Goal: Information Seeking & Learning: Get advice/opinions

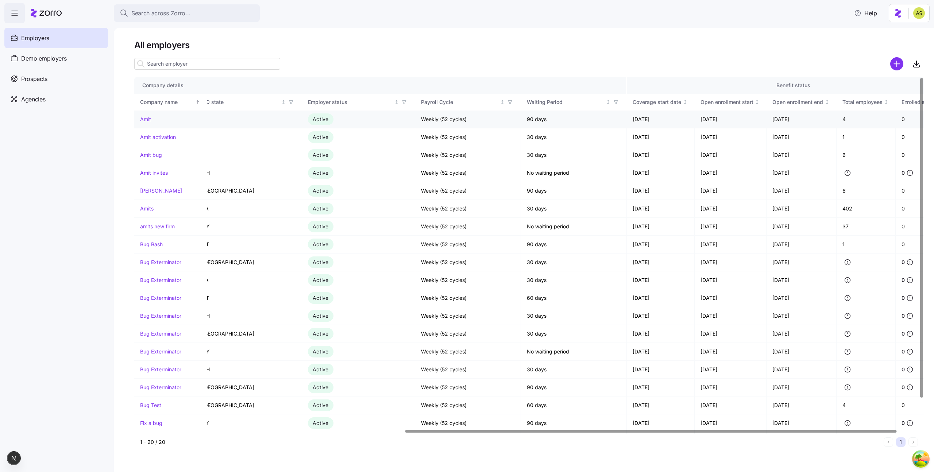
scroll to position [0, 470]
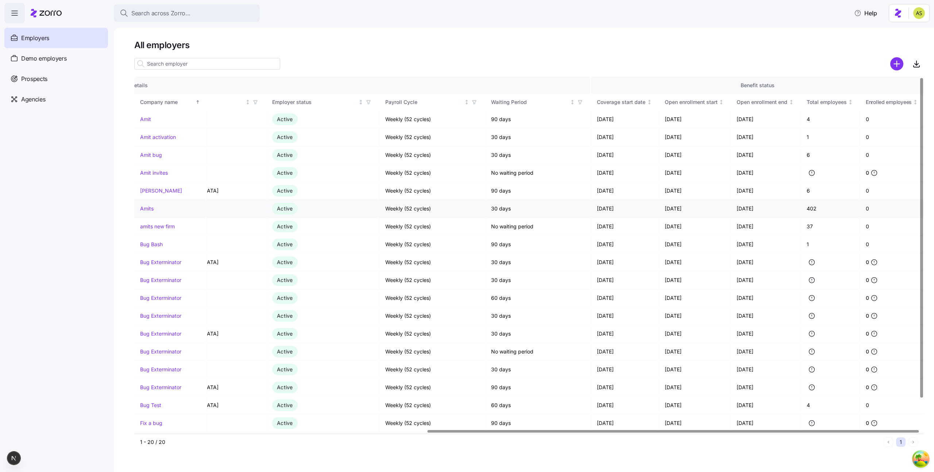
click at [151, 212] on link "Amits" at bounding box center [147, 208] width 14 height 7
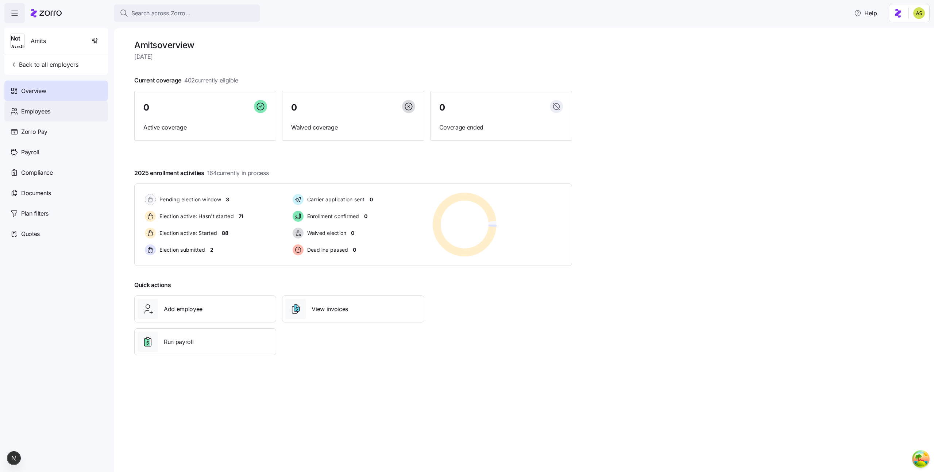
click at [73, 116] on div "Employees" at bounding box center [56, 111] width 104 height 20
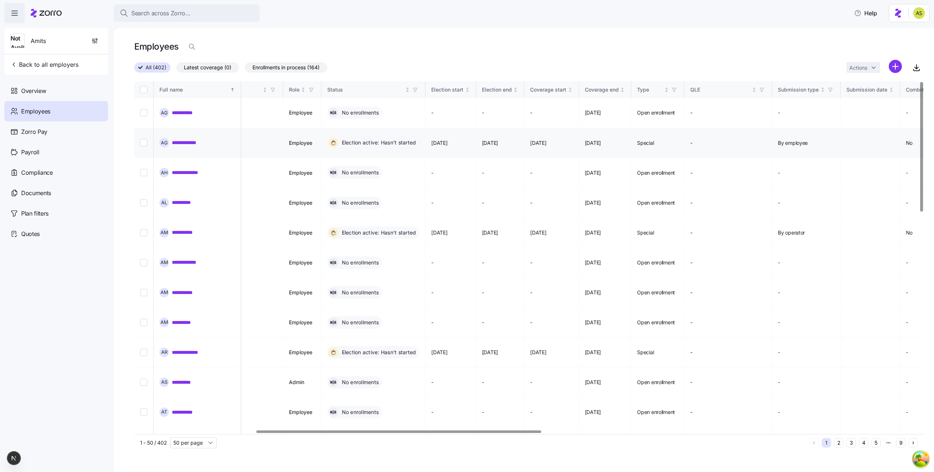
scroll to position [0, 337]
click at [143, 229] on input "Select record 5" at bounding box center [143, 232] width 7 height 7
checkbox input "true"
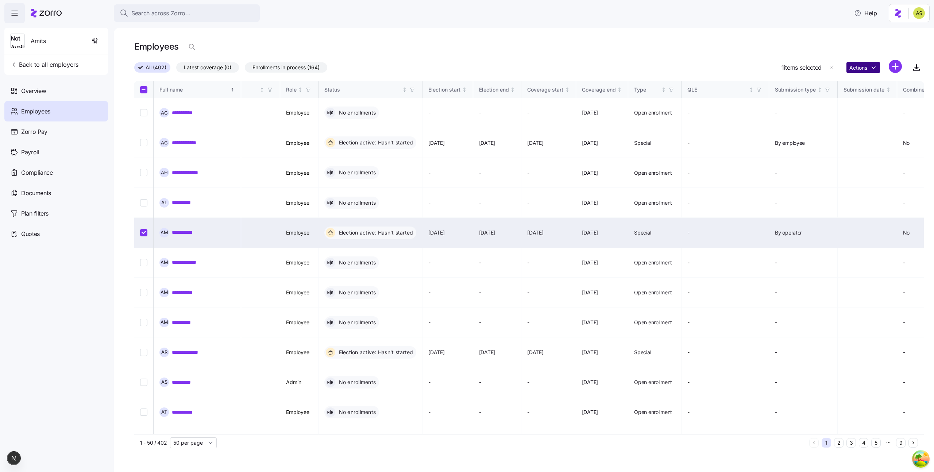
click at [864, 70] on html "**********" at bounding box center [467, 234] width 934 height 468
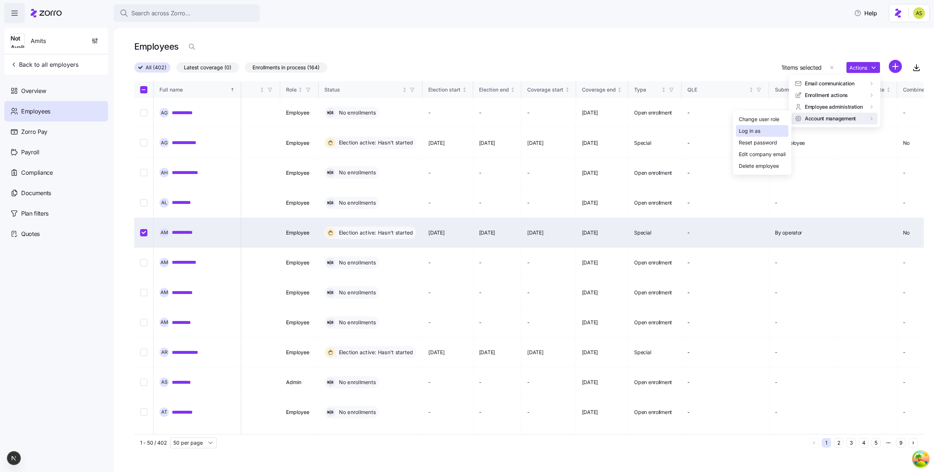
click at [770, 131] on div "Log in as" at bounding box center [762, 131] width 53 height 12
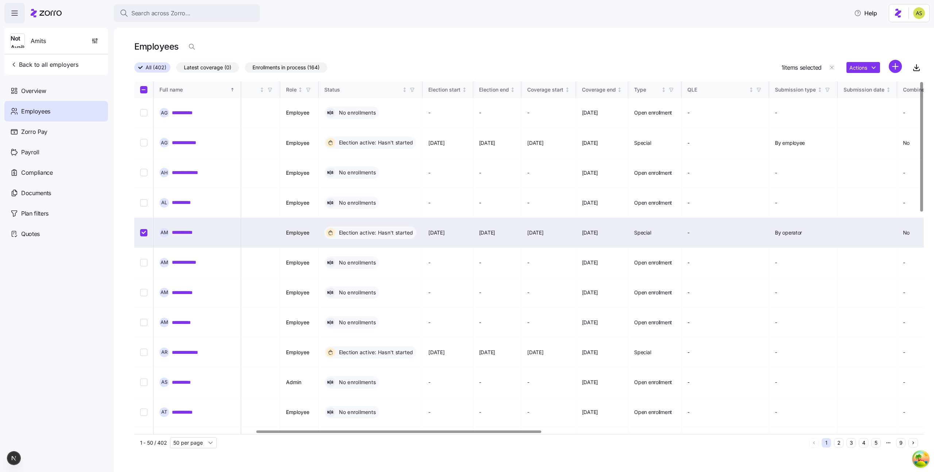
click at [180, 229] on link "**********" at bounding box center [185, 232] width 27 height 7
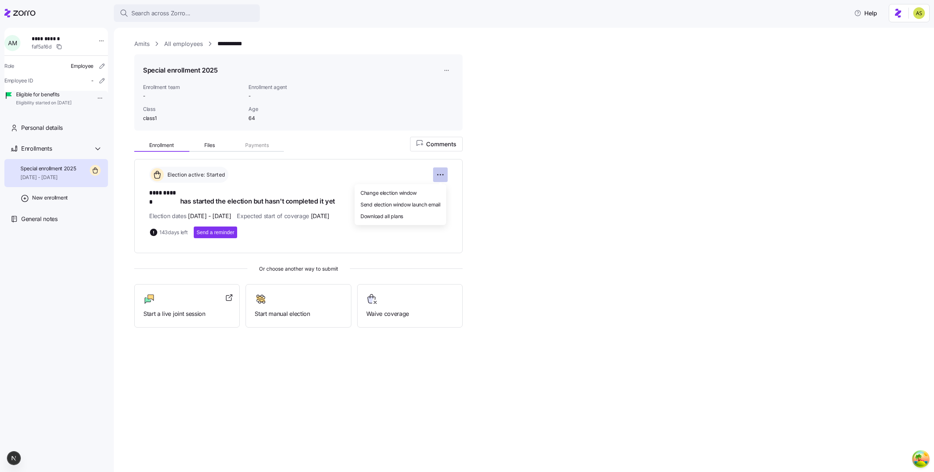
click at [438, 171] on html "**********" at bounding box center [467, 234] width 934 height 468
click at [404, 193] on span "Change election window" at bounding box center [389, 192] width 56 height 7
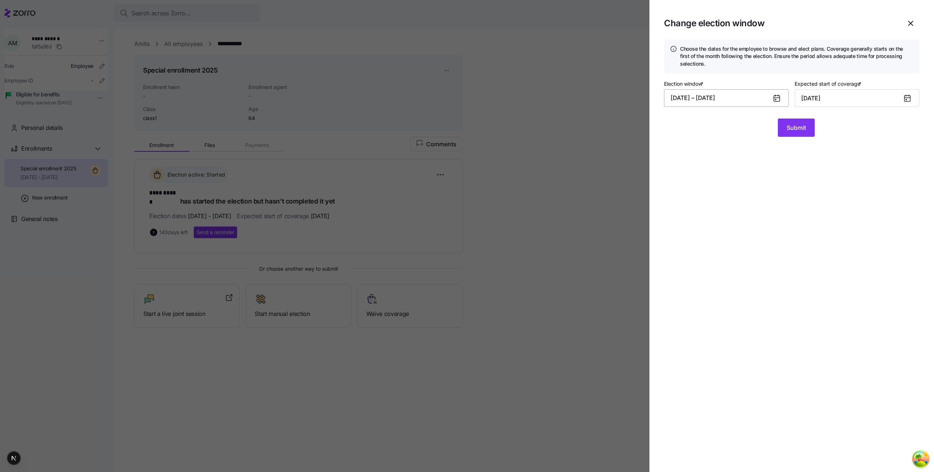
click at [739, 98] on button "07/22/2025 – 01/10/2026" at bounding box center [726, 98] width 125 height 18
click at [700, 209] on button "22" at bounding box center [698, 212] width 18 height 18
click at [788, 125] on icon "button" at bounding box center [787, 123] width 8 height 8
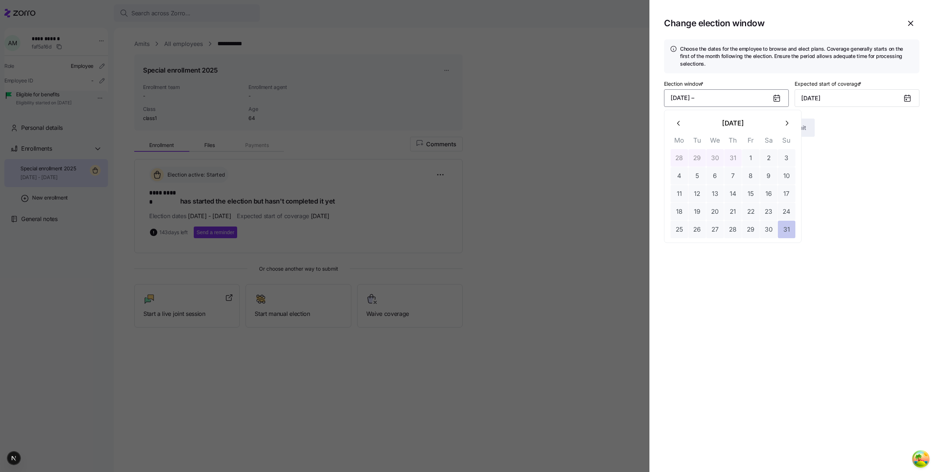
click at [784, 230] on button "31" at bounding box center [787, 230] width 18 height 18
type input "September 1, 2025"
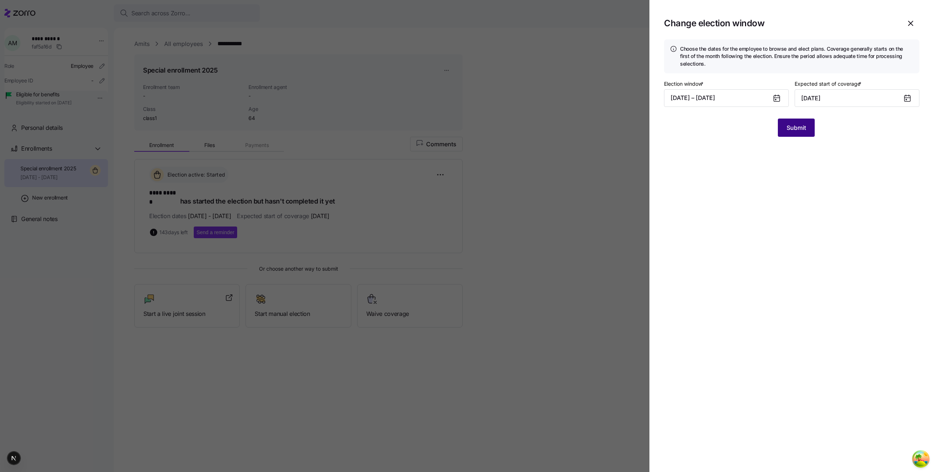
click at [789, 132] on span "Submit" at bounding box center [796, 127] width 19 height 9
click at [613, 120] on div at bounding box center [467, 236] width 934 height 472
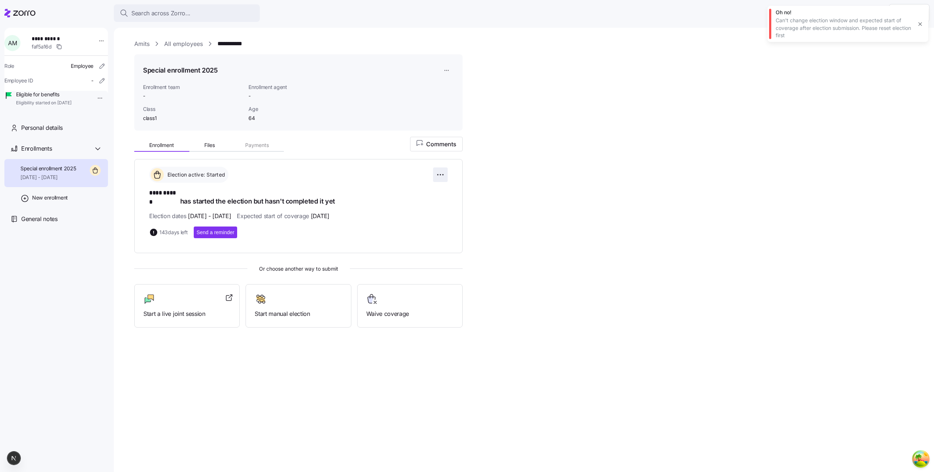
click at [441, 173] on html "**********" at bounding box center [467, 234] width 934 height 468
click at [372, 172] on html "**********" at bounding box center [467, 234] width 934 height 468
click at [442, 174] on html "**********" at bounding box center [467, 234] width 934 height 468
click at [447, 75] on html "**********" at bounding box center [467, 234] width 934 height 468
click at [448, 70] on html "**********" at bounding box center [467, 234] width 934 height 468
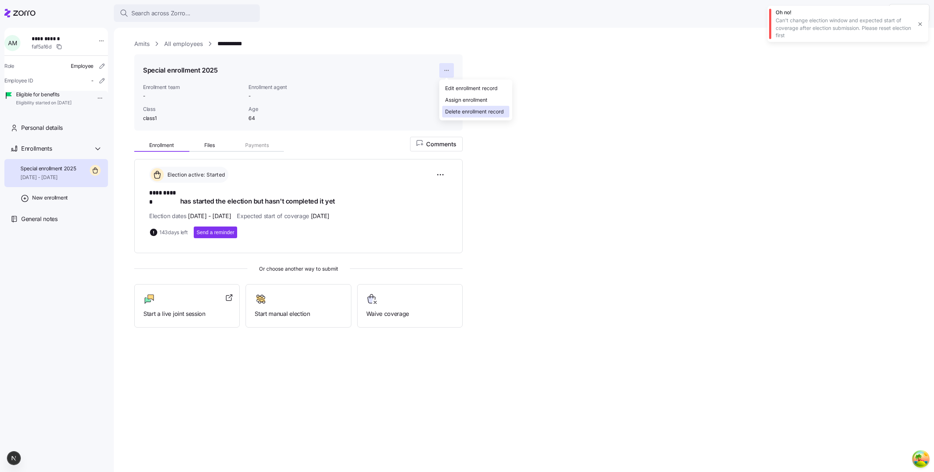
click at [448, 115] on div "Delete enrollment record" at bounding box center [474, 112] width 59 height 8
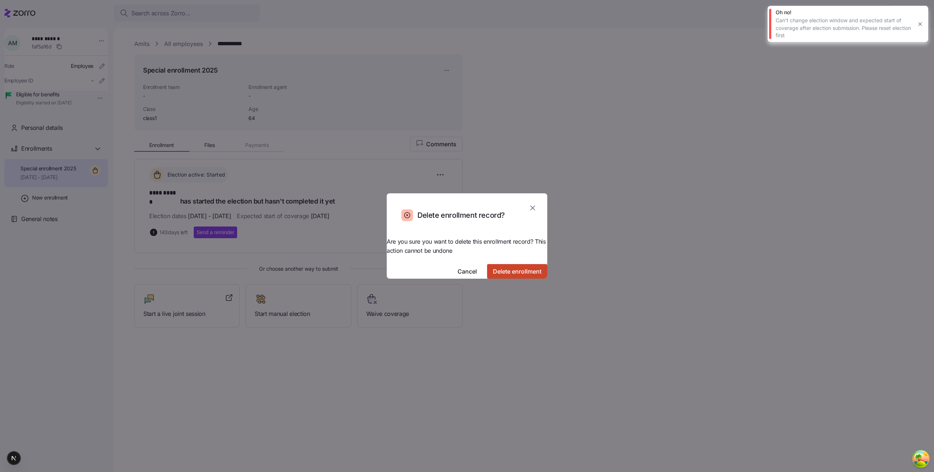
click at [494, 267] on span "Delete enrollment" at bounding box center [517, 271] width 49 height 9
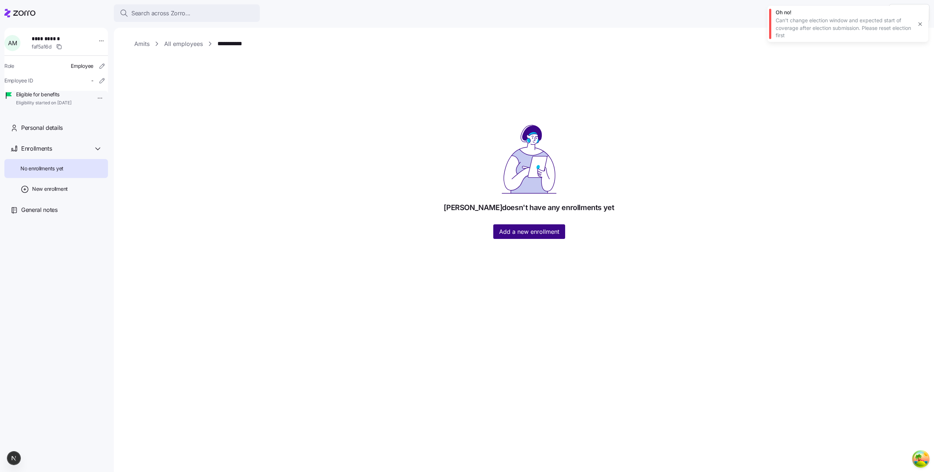
click at [507, 235] on span "Add a new enrollment" at bounding box center [529, 231] width 60 height 9
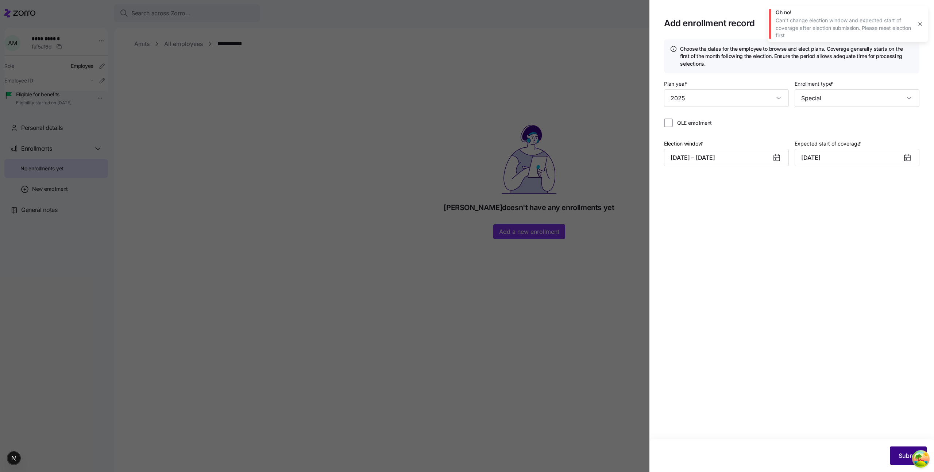
click at [899, 457] on span "Submit" at bounding box center [908, 456] width 19 height 9
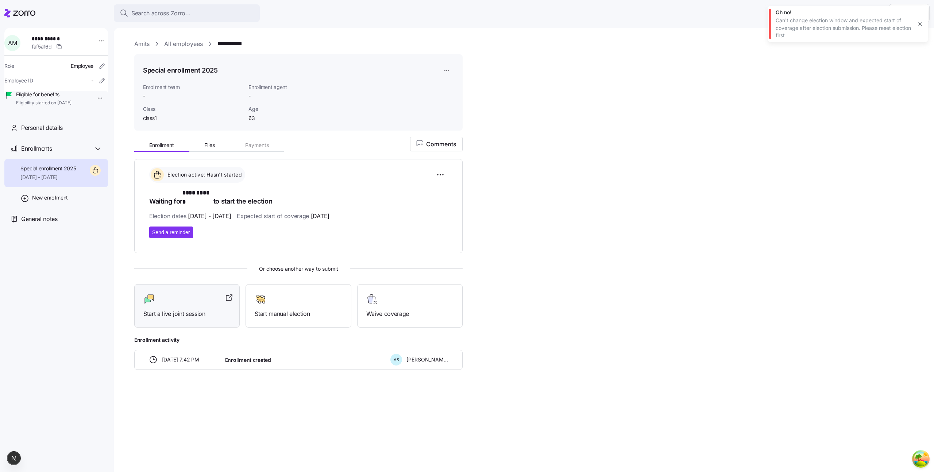
click at [182, 310] on span "Start a live joint session" at bounding box center [186, 314] width 87 height 9
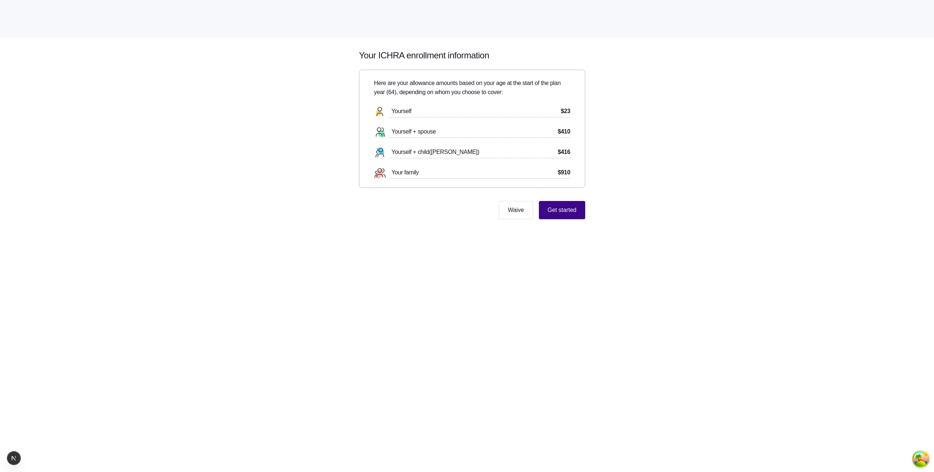
click at [564, 214] on span "Get started" at bounding box center [562, 210] width 29 height 9
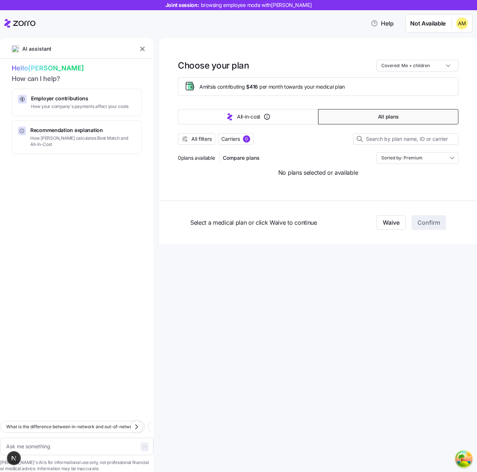
type textarea "x"
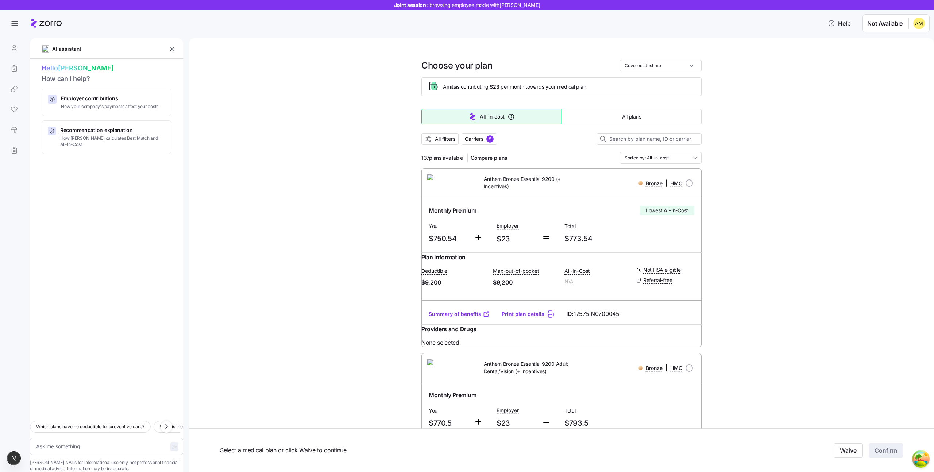
type textarea "x"
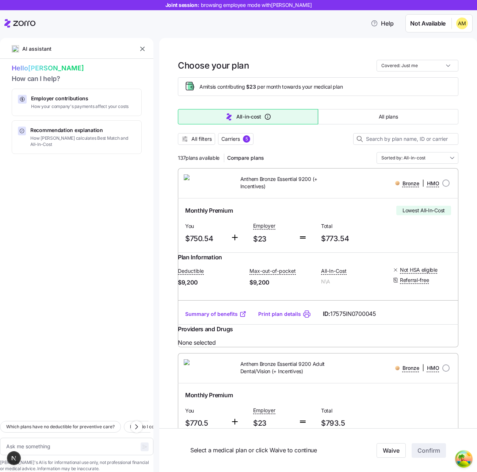
type textarea "x"
click at [61, 438] on textarea at bounding box center [76, 447] width 153 height 18
type textarea "h"
type textarea "x"
type textarea "hi"
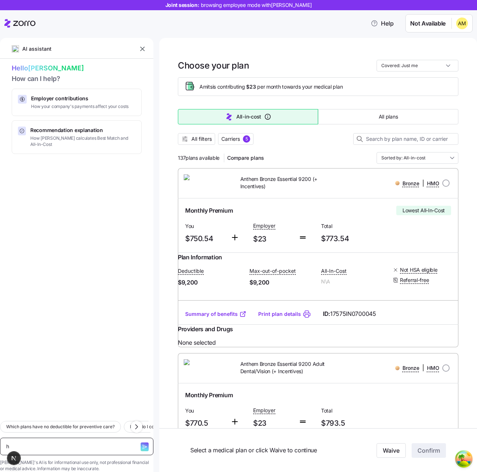
type textarea "x"
type textarea "hi"
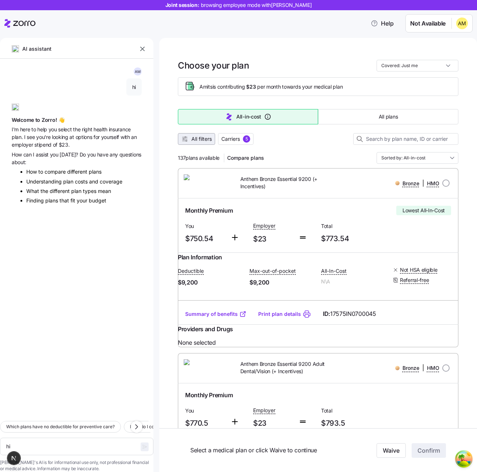
click at [199, 141] on span "All filters" at bounding box center [201, 138] width 20 height 7
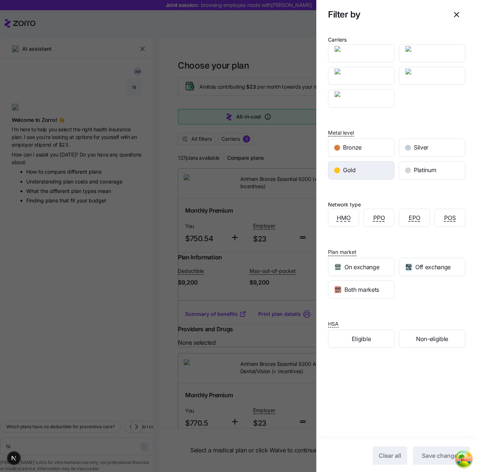
click at [377, 173] on div "Gold" at bounding box center [361, 171] width 66 height 18
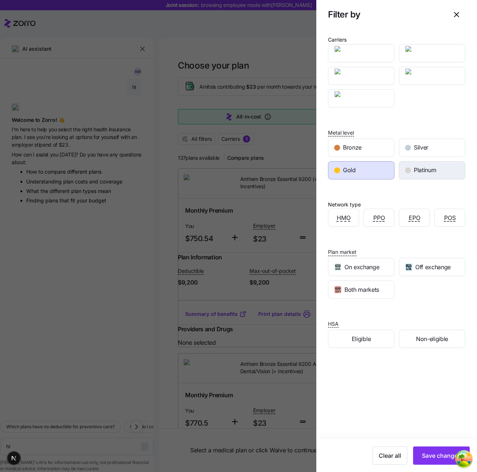
click at [403, 173] on div "Platinum" at bounding box center [432, 171] width 66 height 18
click at [378, 173] on div "Gold" at bounding box center [361, 171] width 66 height 18
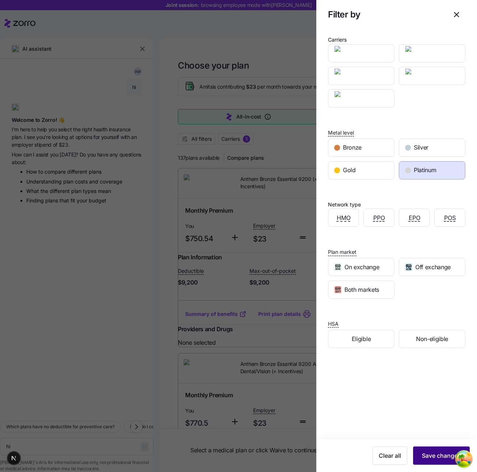
click at [430, 455] on span "Save changes" at bounding box center [441, 456] width 39 height 9
type textarea "x"
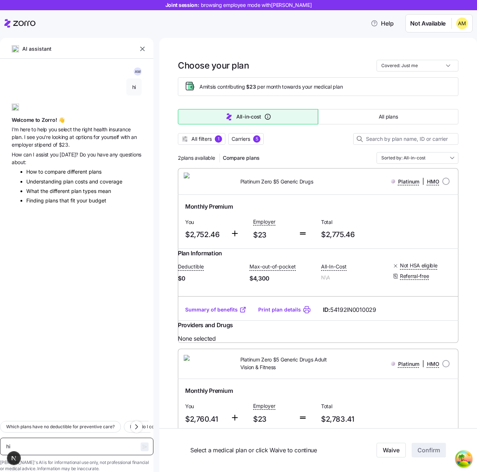
click at [61, 438] on textarea "hi" at bounding box center [76, 447] width 153 height 18
type textarea "H"
type textarea "x"
type textarea "Ho"
type textarea "x"
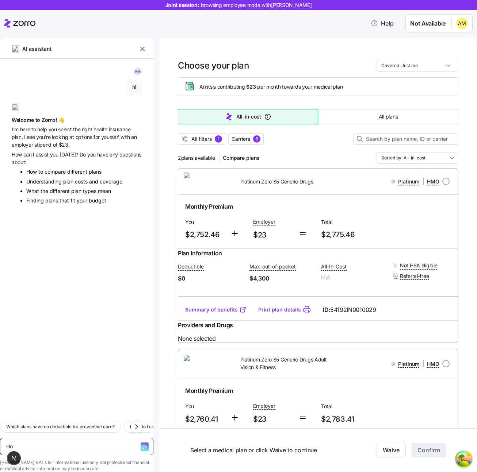
type textarea "How"
type textarea "x"
type textarea "How"
type textarea "x"
type textarea "How a"
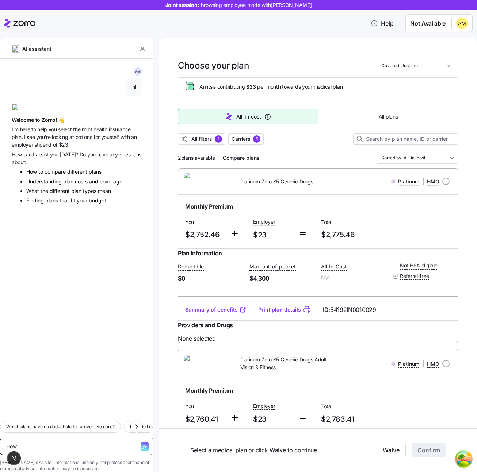
type textarea "x"
type textarea "How ar"
type textarea "x"
type textarea "How are"
type textarea "x"
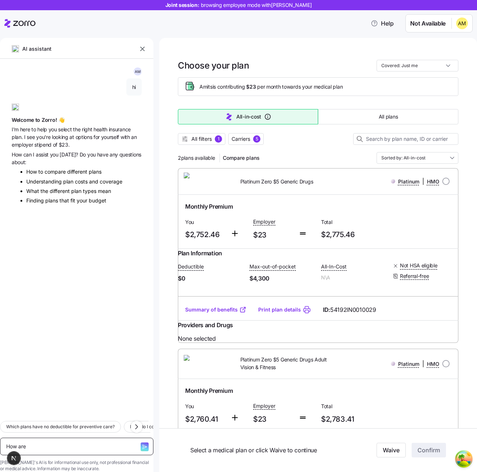
type textarea "How are"
type textarea "x"
type textarea "How are y"
type textarea "x"
type textarea "How are yo"
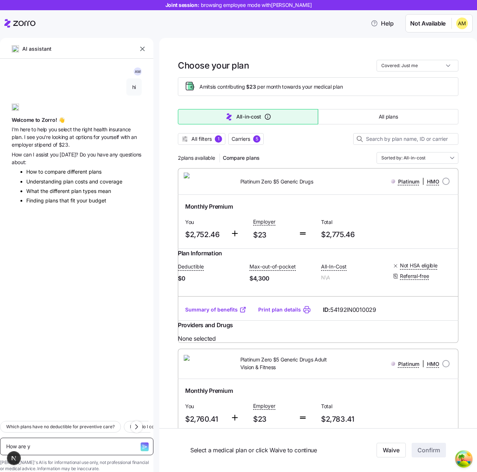
type textarea "x"
type textarea "How are you"
type textarea "x"
type textarea "How are you?"
type textarea "x"
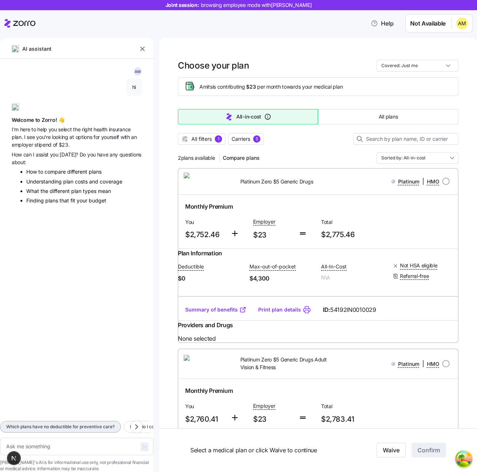
click at [58, 423] on span "Which plans have no deductible for preventive care?" at bounding box center [60, 426] width 108 height 7
click at [143, 445] on icon "button" at bounding box center [145, 447] width 4 height 4
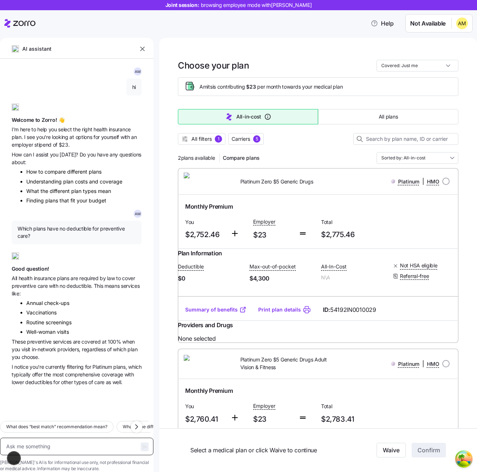
click at [51, 438] on textarea at bounding box center [76, 447] width 153 height 18
type textarea "x"
type textarea "W"
type textarea "x"
type textarea "Wj"
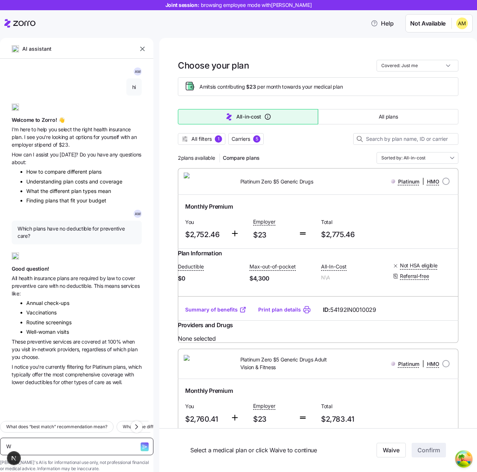
type textarea "x"
type textarea "Wjo"
type textarea "x"
type textarea "Wjoc"
type textarea "x"
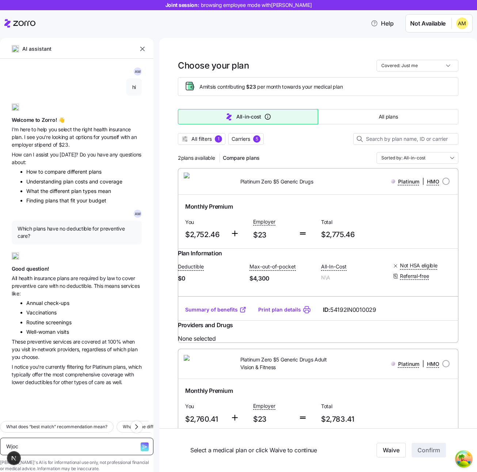
type textarea "Wjo"
type textarea "x"
type textarea "Wj"
type textarea "x"
type textarea "W"
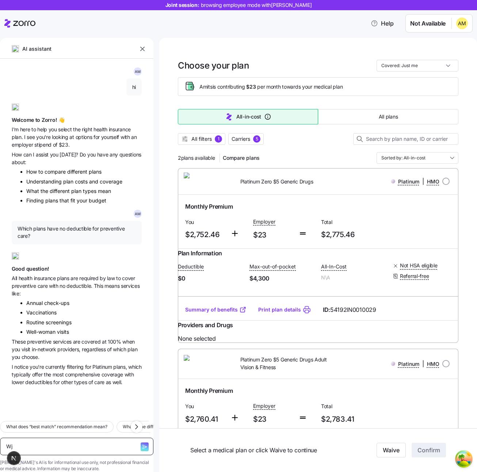
type textarea "x"
type textarea "Wh"
type textarea "x"
type textarea "Whi"
type textarea "x"
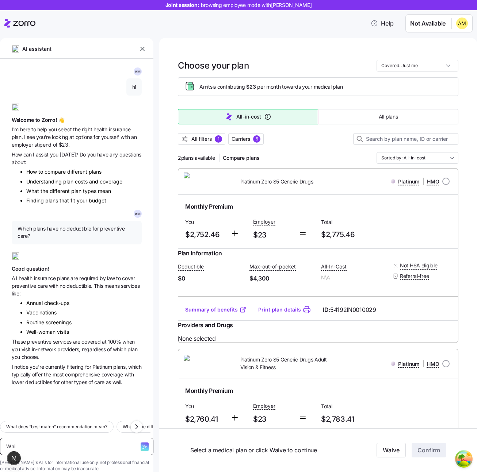
type textarea "Whic"
type textarea "x"
type textarea "Which"
type textarea "x"
type textarea "Which"
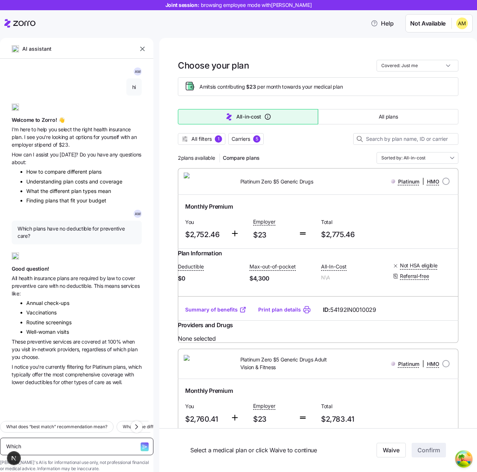
type textarea "x"
type textarea "Which o"
type textarea "x"
type textarea "Which of"
type textarea "x"
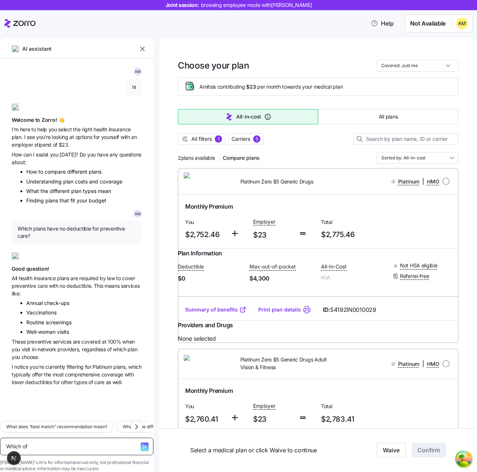
type textarea "Which of"
type textarea "x"
type textarea "Which of m"
type textarea "x"
type textarea "Which of my"
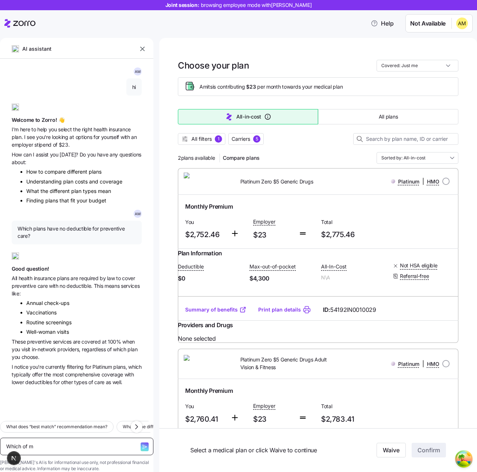
type textarea "x"
type textarea "Which of my"
type textarea "x"
type textarea "Which of my"
type textarea "x"
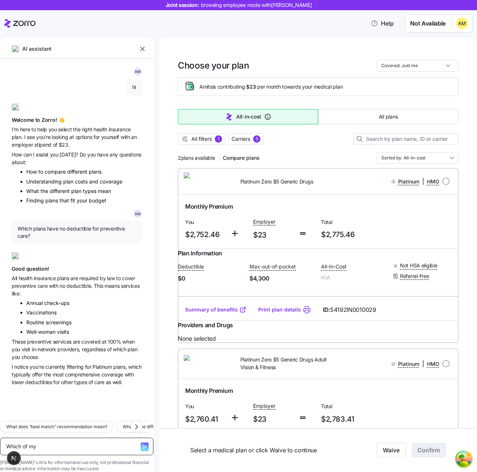
type textarea "Which of m"
type textarea "x"
type textarea "Which of"
type textarea "x"
type textarea "Which of t"
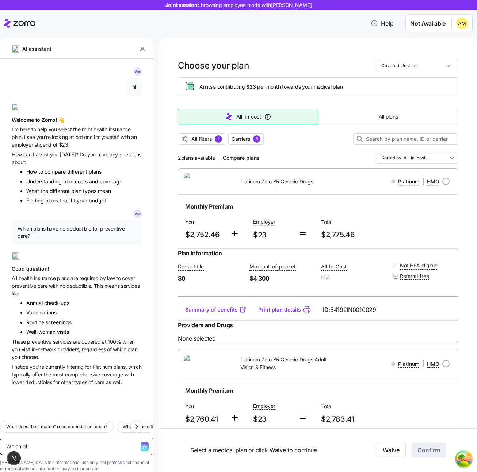
type textarea "x"
type textarea "Which of th"
type textarea "x"
type textarea "Which of the"
type textarea "x"
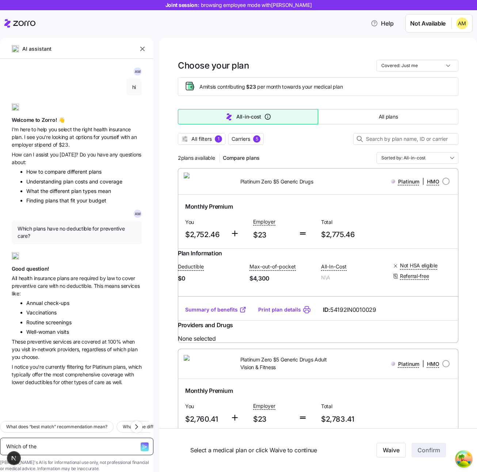
type textarea "Which of the"
type textarea "x"
type textarea "Which of the p"
type textarea "x"
type textarea "Which of the pl"
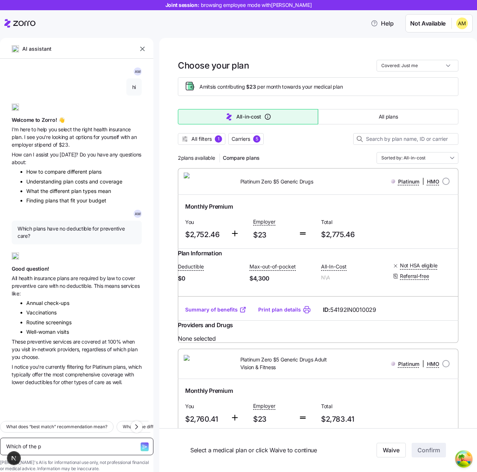
type textarea "x"
type textarea "Which of the pla"
type textarea "x"
type textarea "Which of the plan"
type textarea "x"
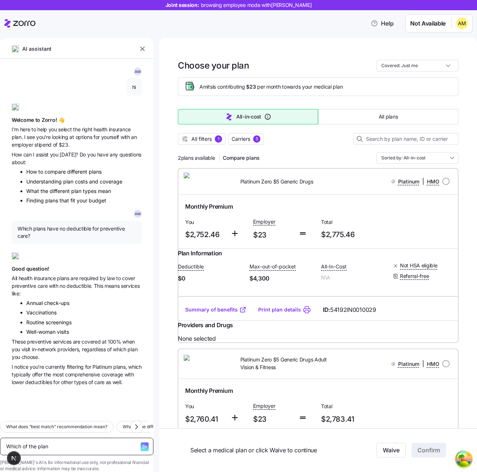
type textarea "Which of the plans"
type textarea "x"
type textarea "Which of the plans"
type textarea "x"
type textarea "Which of the plans I"
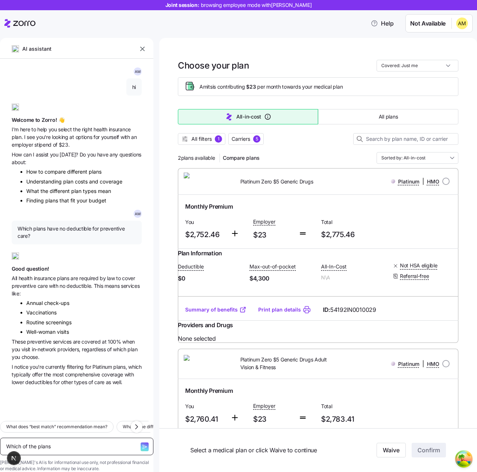
type textarea "x"
type textarea "Which of the plans I"
type textarea "x"
type textarea "Which of the plans I f"
type textarea "x"
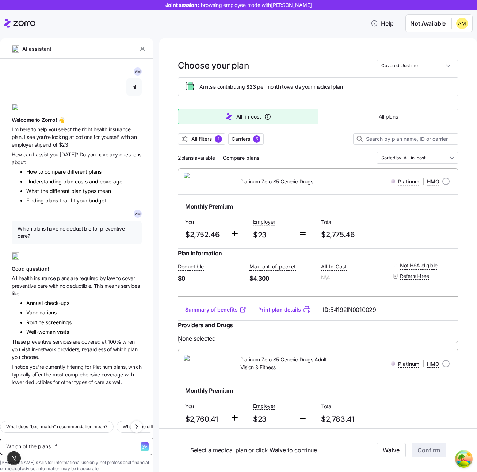
type textarea "Which of the plans I fi"
type textarea "x"
type textarea "Which of the plans I fil"
type textarea "x"
type textarea "Which of the plans I filt"
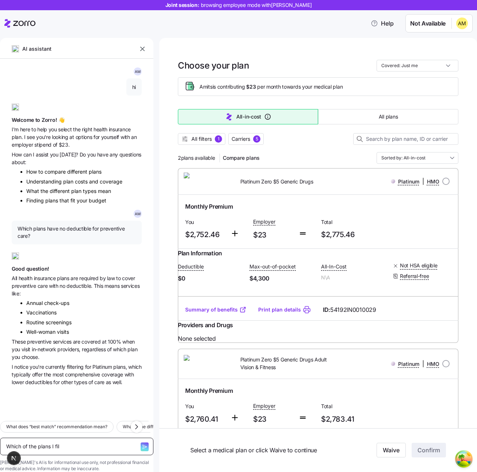
type textarea "x"
type textarea "Which of the plans I filte"
type textarea "x"
type textarea "Which of the plans I filter"
type textarea "x"
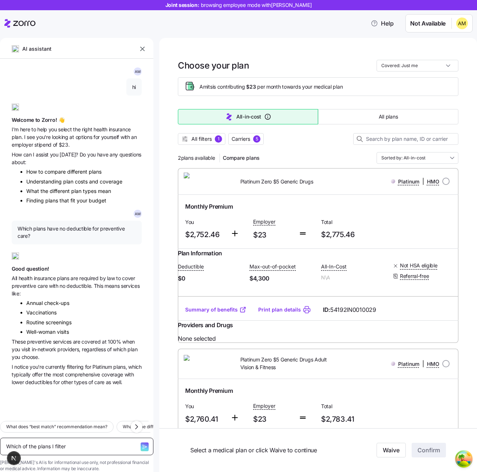
type textarea "Which of the plans I filtere"
type textarea "x"
type textarea "Which of the plans I filtered"
type textarea "x"
type textarea "Which of the plans I filtered"
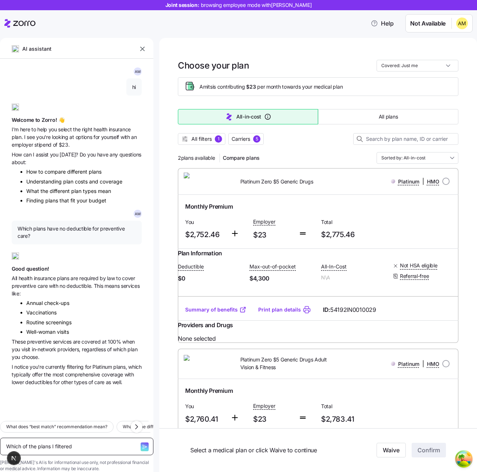
type textarea "x"
type textarea "Which of the plans I filtered f"
type textarea "x"
type textarea "Which of the plans I filtered fo"
type textarea "x"
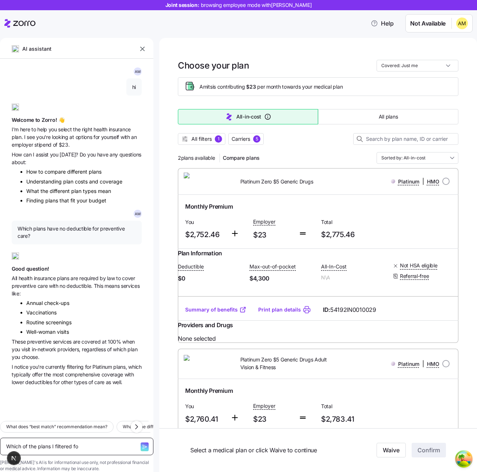
type textarea "Which of the plans I filtered for"
type textarea "x"
type textarea "Which of the plans I filtered for"
type textarea "x"
type textarea "Which of the plans I filtered for h"
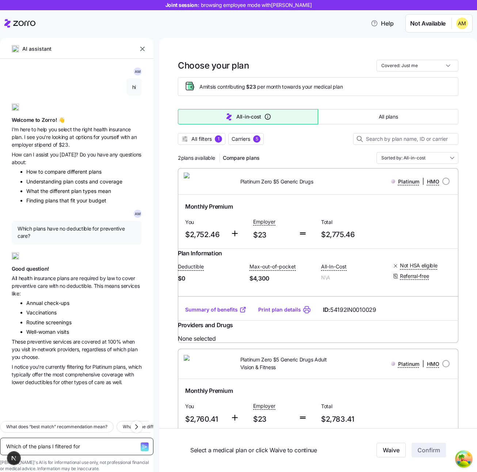
type textarea "x"
type textarea "Which of the plans I filtered for ha"
type textarea "x"
type textarea "Which of the plans I filtered for has"
type textarea "x"
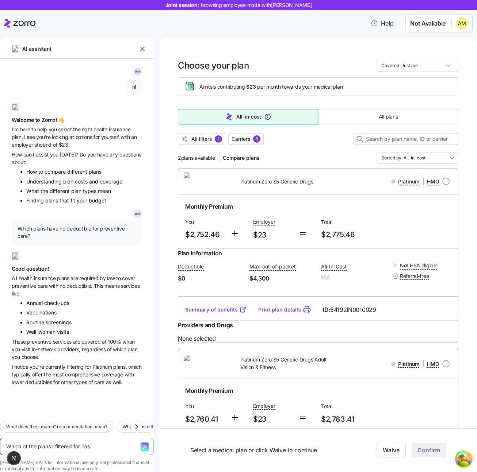
type textarea "Which of the plans I filtered for has"
type textarea "x"
type textarea "Which of the plans I filtered for has t"
type textarea "x"
type textarea "Which of the plans I filtered for has th"
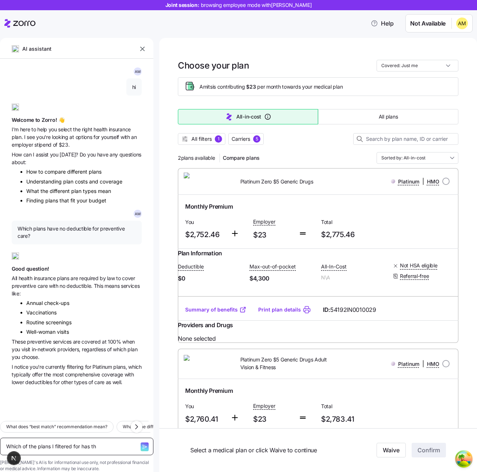
type textarea "x"
type textarea "Which of the plans I filtered for has the"
type textarea "x"
type textarea "Which of the plans I filtered for has the"
type textarea "x"
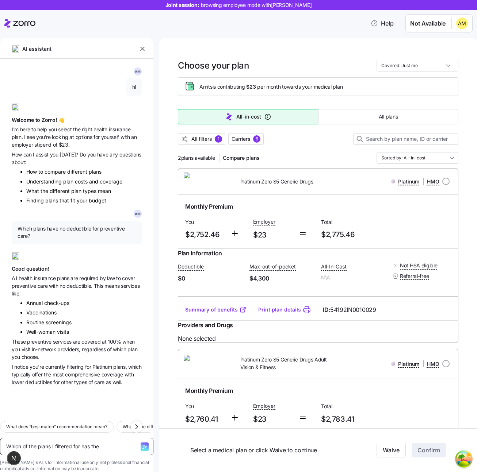
type textarea "Which of the plans I filtered for has the o"
type textarea "x"
type textarea "Which of the plans I filtered for has the"
type textarea "x"
type textarea "Which of the plans I filtered for has the l"
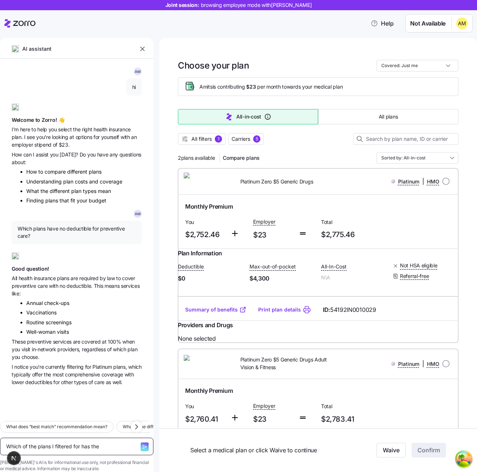
type textarea "x"
type textarea "Which of the plans I filtered for has the lo"
type textarea "x"
type textarea "Which of the plans I filtered for has the low"
type textarea "x"
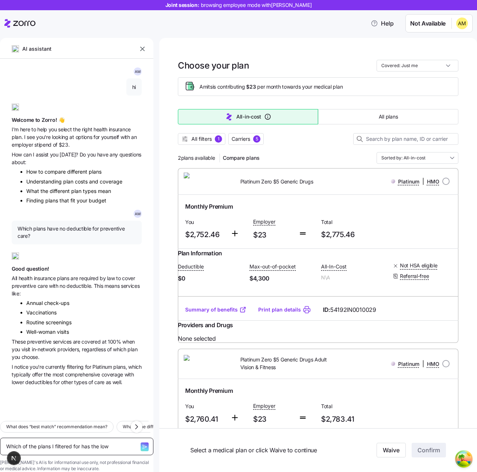
type textarea "Which of the plans I filtered for has the [PERSON_NAME]"
type textarea "x"
type textarea "Which of the plans I filtered for has the lowes"
type textarea "x"
type textarea "Which of the plans I filtered for has the lowest"
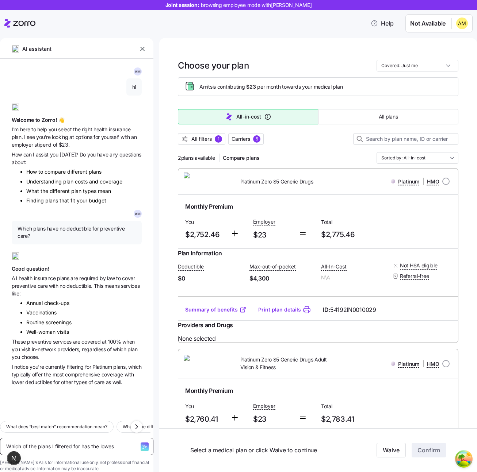
type textarea "x"
type textarea "Which of the plans I filtered for has the lowest"
type textarea "x"
type textarea "Which of the plans I filtered for has the lowest m"
type textarea "x"
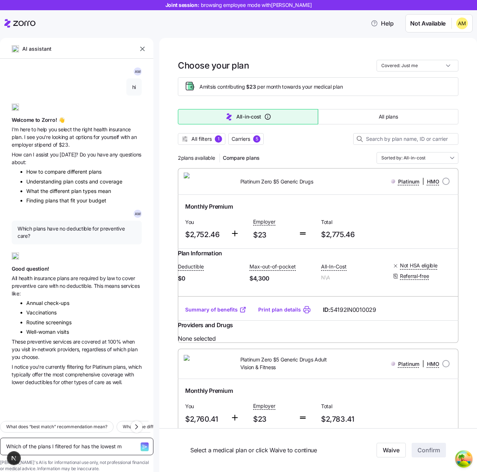
type textarea "Which of the plans I filtered for has the lowest ma"
type textarea "x"
type textarea "Which of the plans I filtered for has the lowest max"
type textarea "x"
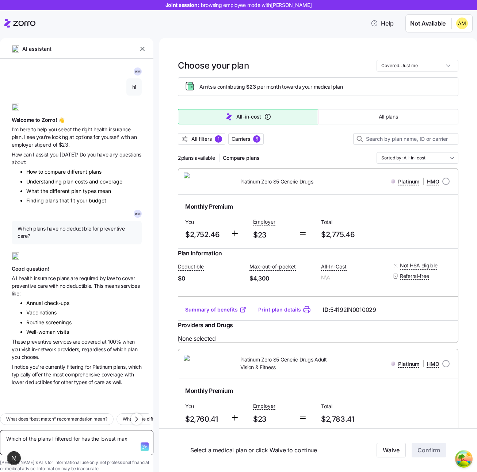
type textarea "Which of the plans I filtered for has the lowest ma"
type textarea "x"
type textarea "Which of the plans I filtered for has the lowest m"
type textarea "x"
type textarea "Which of the plans I filtered for has the lowest"
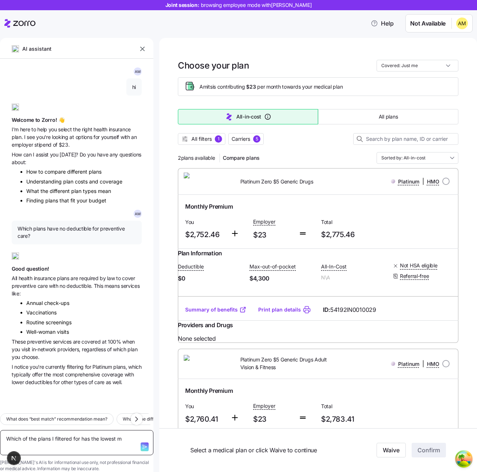
type textarea "x"
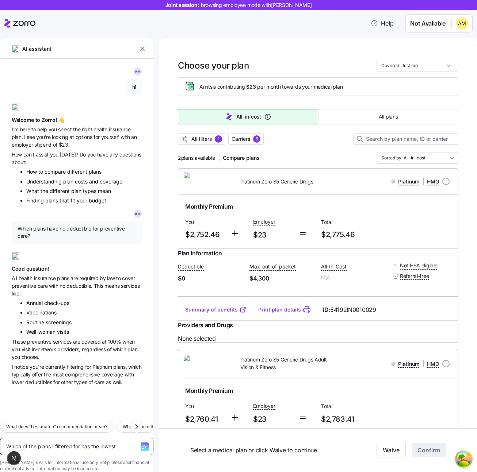
type textarea "Which of the plans I filtered for has the lowest p"
type textarea "x"
type textarea "Which of the plans I filtered for has the lowest pr"
type textarea "x"
type textarea "Which of the plans I filtered for has the lowest pre"
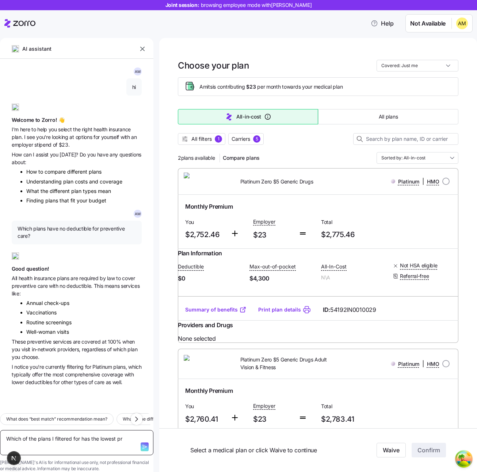
type textarea "x"
type textarea "Which of the plans I filtered for has the lowest prem"
type textarea "x"
type textarea "Which of the plans I filtered for has the lowest premi"
type textarea "x"
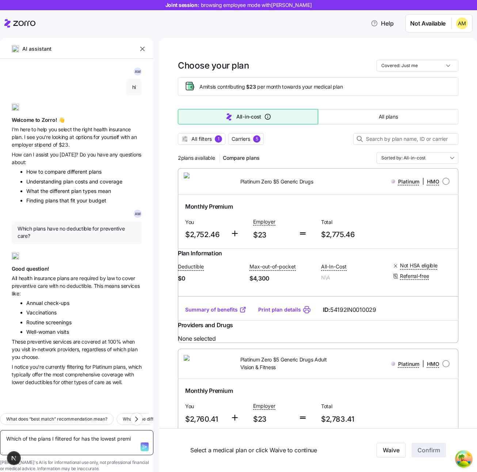
type textarea "Which of the plans I filtered for has the lowest premiu"
type textarea "x"
type textarea "Which of the plans I filtered for has the lowest premium"
type textarea "x"
type textarea "Which of the plans I filtered for has the lowest premium?"
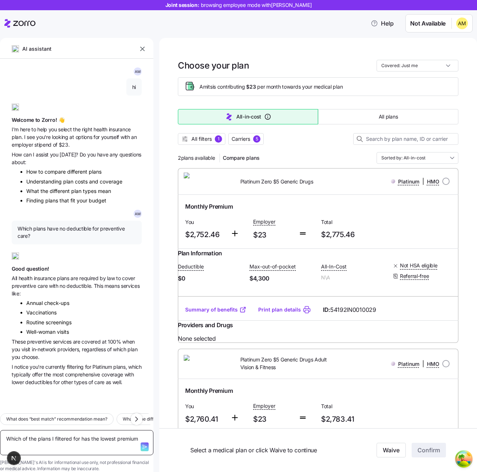
type textarea "x"
type textarea "Which of the plans I filtered for has the lowest premium?"
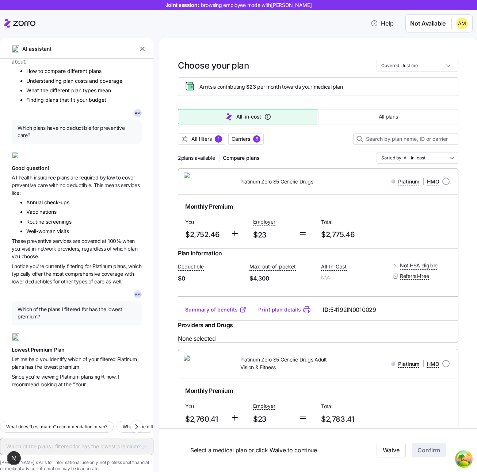
scroll to position [133, 0]
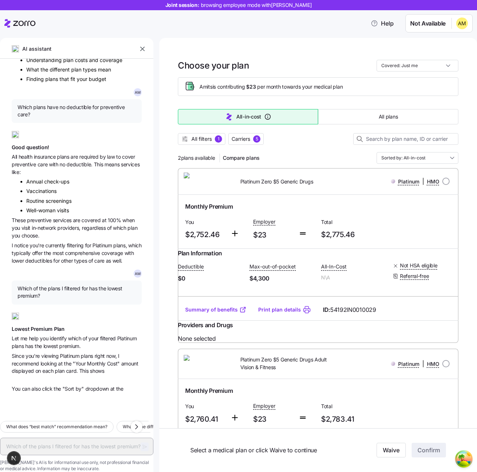
type textarea "x"
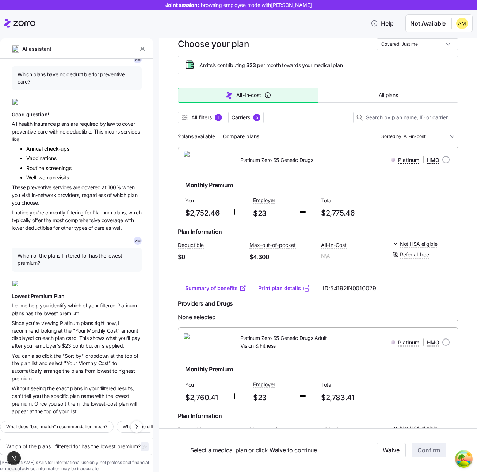
scroll to position [29, 0]
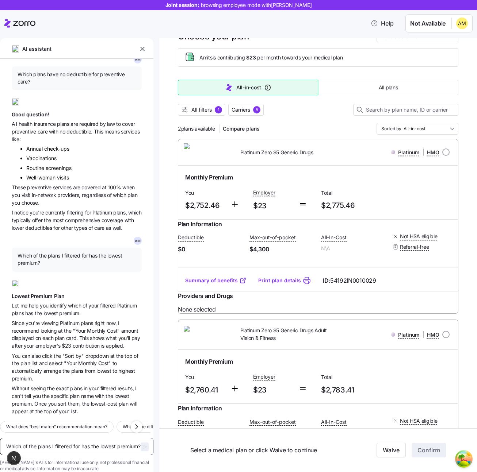
click at [46, 441] on textarea "Which of the plans I filtered for has the lowest premium?" at bounding box center [76, 447] width 153 height 18
type textarea "O"
type textarea "x"
type textarea "Of"
type textarea "x"
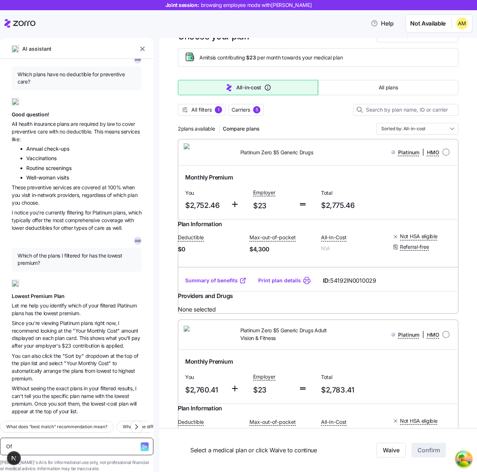
type textarea "Of"
type textarea "x"
type textarea "Of a"
type textarea "x"
type textarea "Of al"
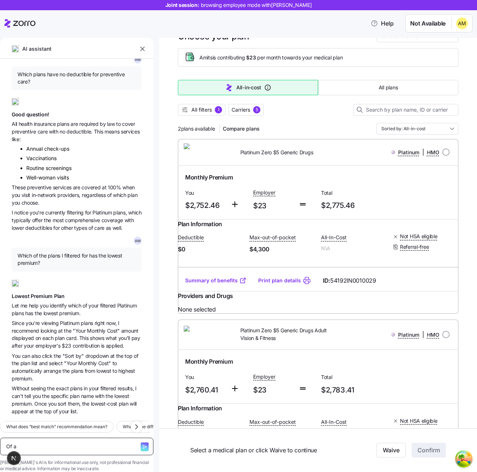
type textarea "x"
type textarea "Of all"
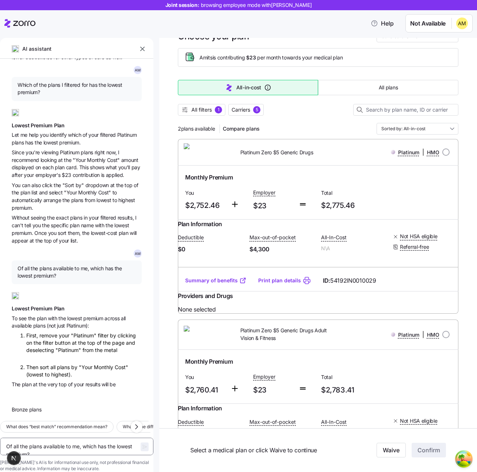
scroll to position [358, 0]
